Goal: Task Accomplishment & Management: Manage account settings

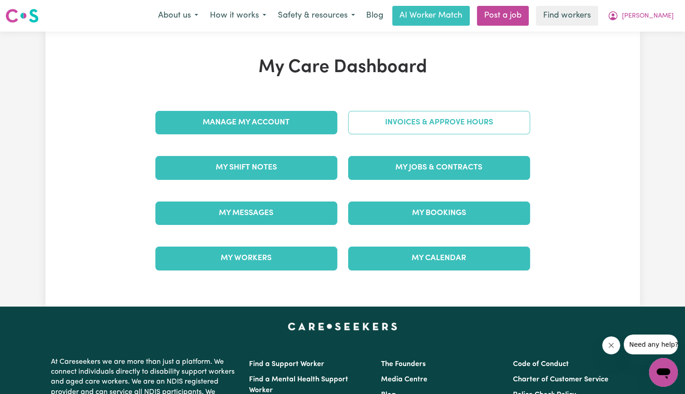
click at [366, 125] on link "Invoices & Approve Hours" at bounding box center [439, 122] width 182 height 23
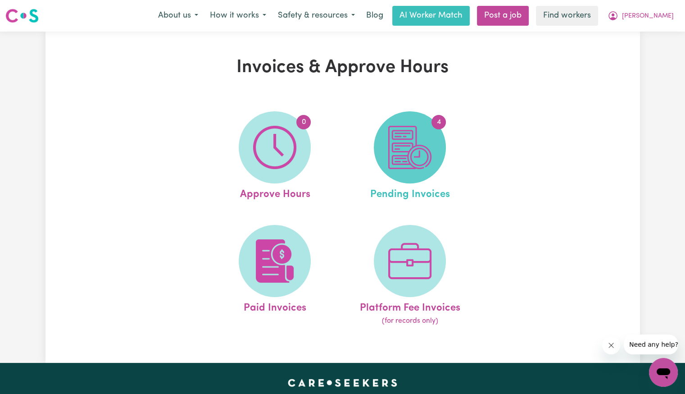
click at [423, 137] on img at bounding box center [409, 147] width 43 height 43
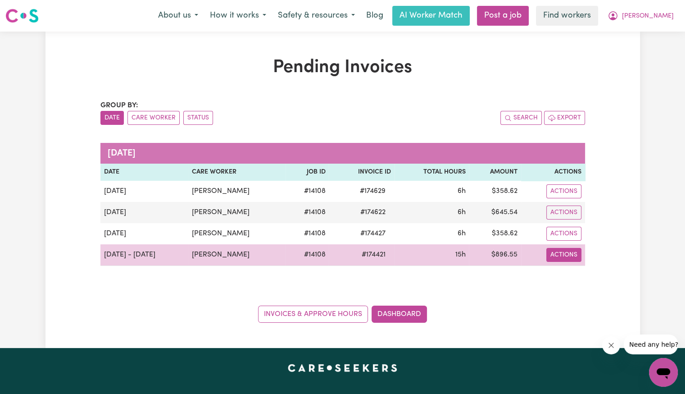
click at [556, 256] on button "Actions" at bounding box center [564, 255] width 35 height 14
click at [359, 254] on span "# 174421" at bounding box center [373, 254] width 35 height 11
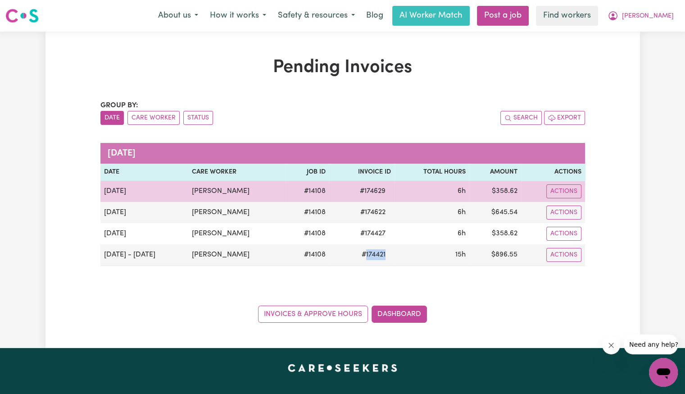
copy span "174421"
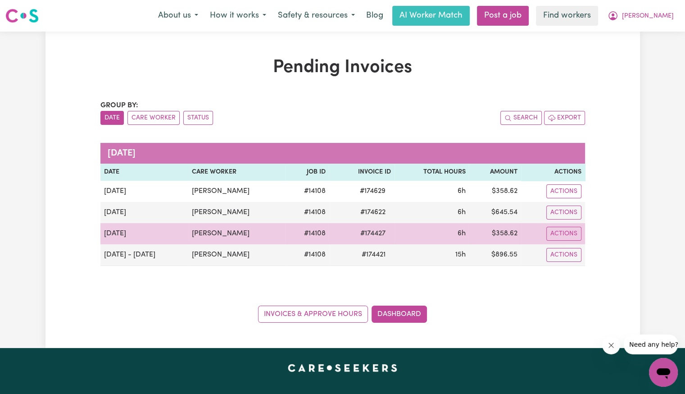
click at [363, 232] on span "# 174427" at bounding box center [373, 233] width 36 height 11
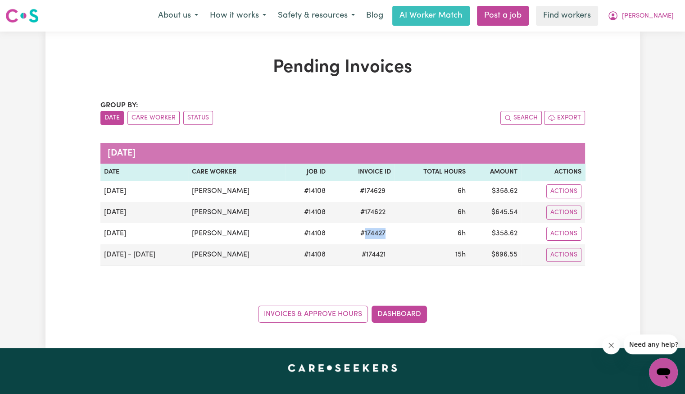
copy span "174427"
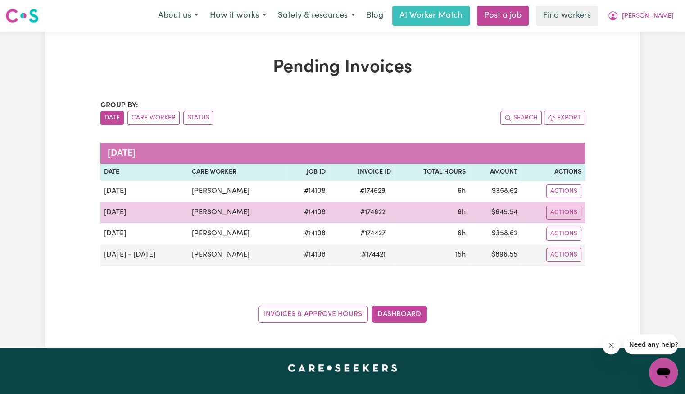
click at [374, 212] on span "# 174622" at bounding box center [373, 212] width 36 height 11
click at [375, 211] on span "# 174622" at bounding box center [373, 212] width 36 height 11
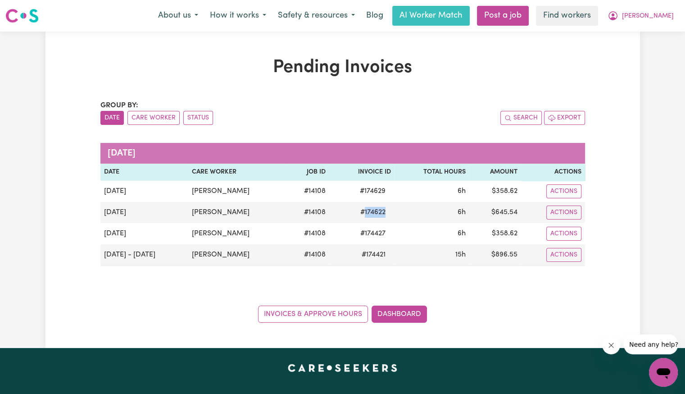
copy span "174622"
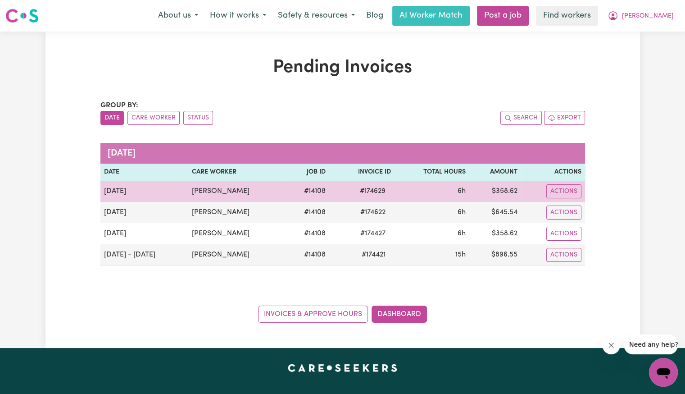
click at [371, 189] on span "# 174629" at bounding box center [373, 191] width 37 height 11
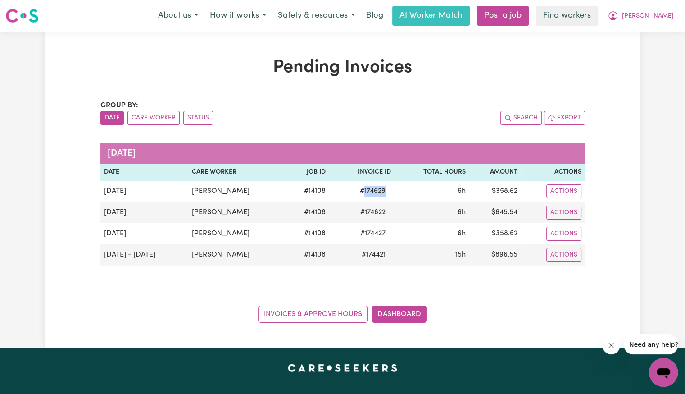
copy span "174629"
click at [399, 312] on link "Dashboard" at bounding box center [399, 314] width 55 height 17
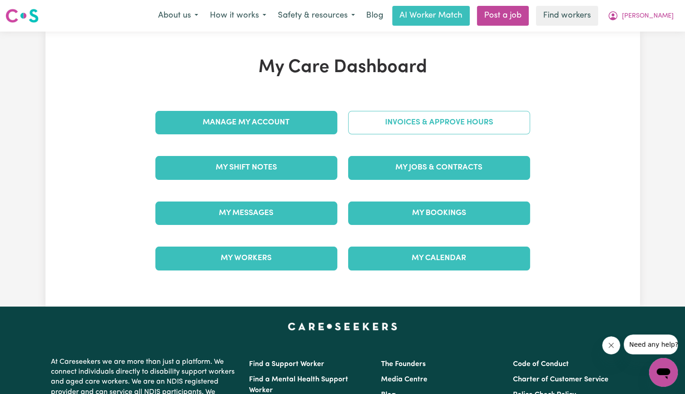
click at [402, 119] on link "Invoices & Approve Hours" at bounding box center [439, 122] width 182 height 23
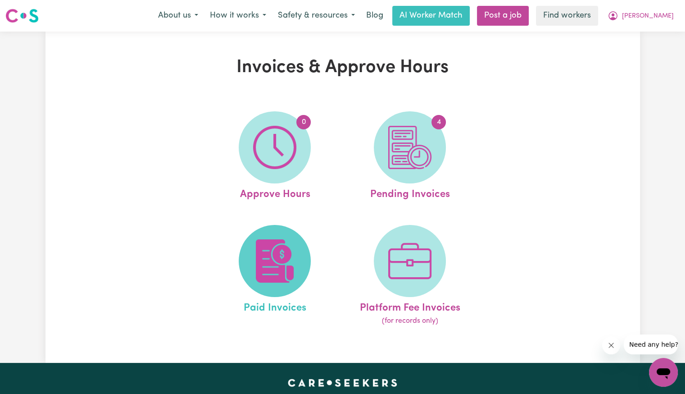
click at [272, 257] on img at bounding box center [274, 260] width 43 height 43
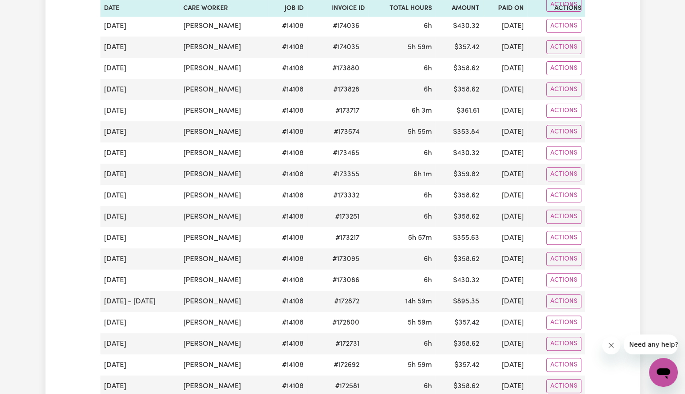
scroll to position [344, 0]
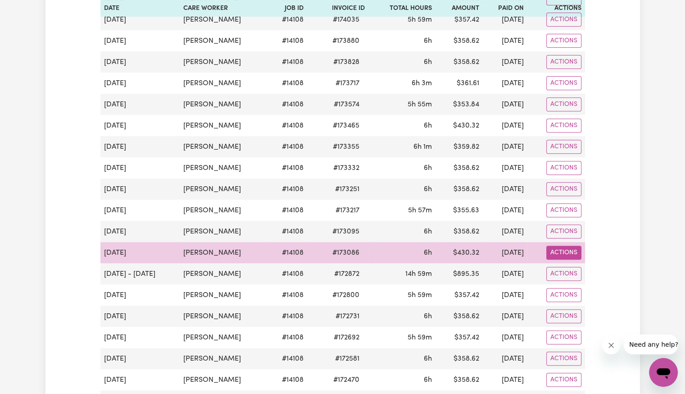
click at [568, 251] on button "Actions" at bounding box center [564, 253] width 35 height 14
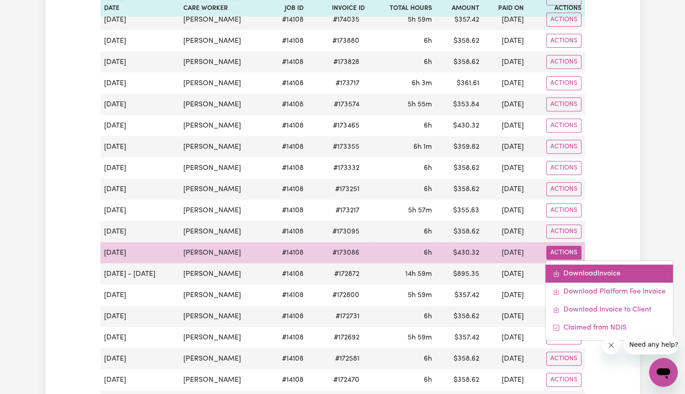
click at [572, 267] on link "Download Invoice" at bounding box center [610, 274] width 128 height 18
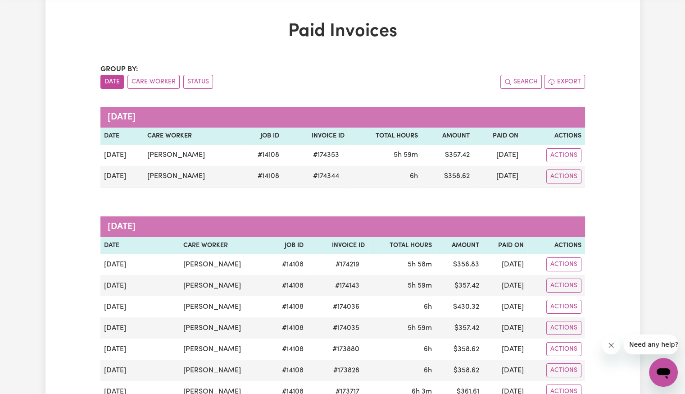
scroll to position [0, 0]
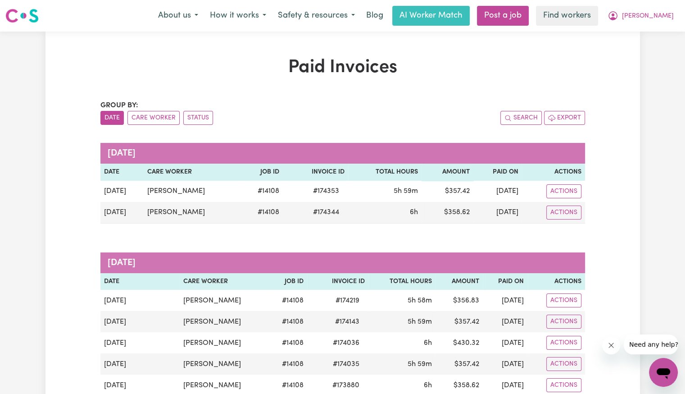
click at [682, 23] on div "Menu About us How it works Safety & resources Blog AI Worker Match Post a job F…" at bounding box center [342, 15] width 685 height 21
click at [667, 18] on span "[PERSON_NAME]" at bounding box center [648, 16] width 52 height 10
click at [624, 56] on link "Logout" at bounding box center [643, 51] width 71 height 17
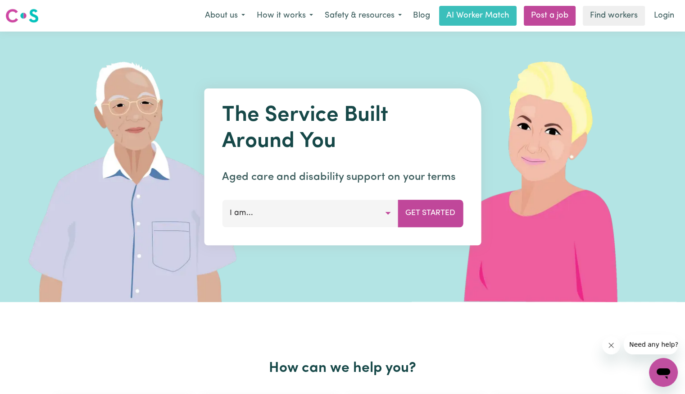
click at [662, 26] on div "Menu About us How it works Safety & resources Blog AI Worker Match Post a job F…" at bounding box center [342, 15] width 685 height 21
click at [662, 18] on link "Login" at bounding box center [664, 16] width 31 height 20
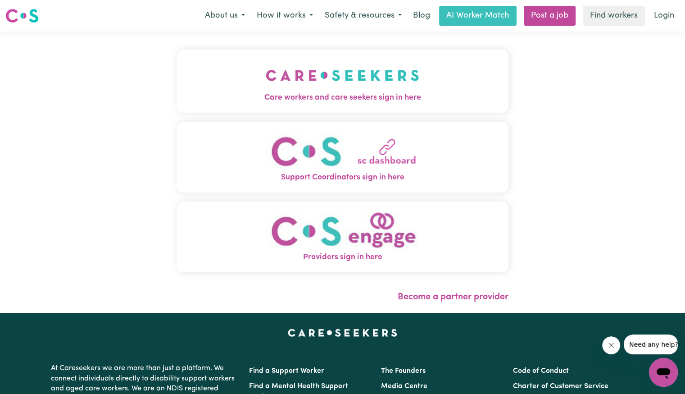
click at [227, 105] on button "Care workers and care seekers sign in here" at bounding box center [343, 81] width 332 height 63
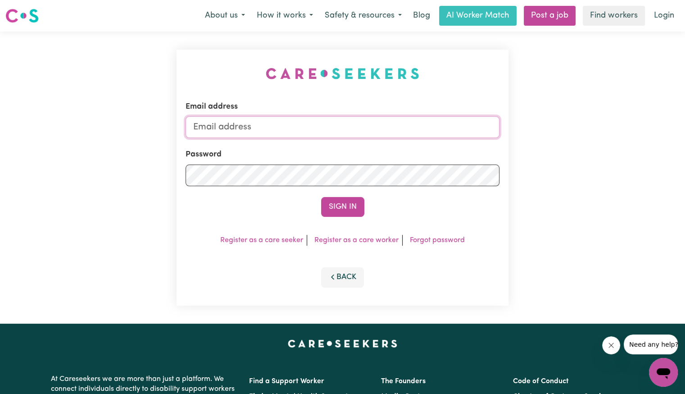
click at [283, 126] on input "Email address" at bounding box center [343, 127] width 314 height 22
drag, startPoint x: 243, startPoint y: 128, endPoint x: 559, endPoint y: 159, distance: 317.0
click at [559, 159] on div "Email address [EMAIL_ADDRESS][DOMAIN_NAME] Password Sign In Register as a care …" at bounding box center [342, 178] width 685 height 292
type input "[EMAIL_ADDRESS][DOMAIN_NAME]"
click at [321, 197] on button "Sign In" at bounding box center [342, 207] width 43 height 20
